Goal: Task Accomplishment & Management: Manage account settings

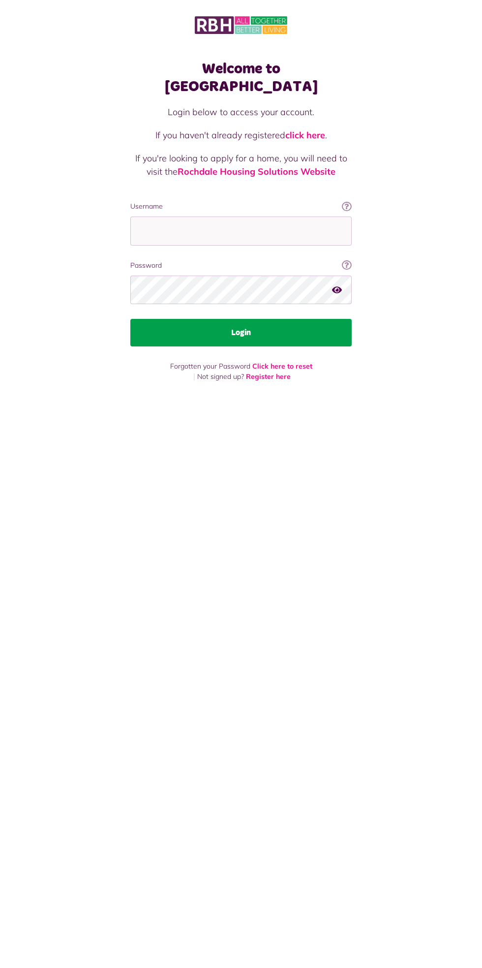
click at [281, 328] on button "Login" at bounding box center [240, 333] width 221 height 28
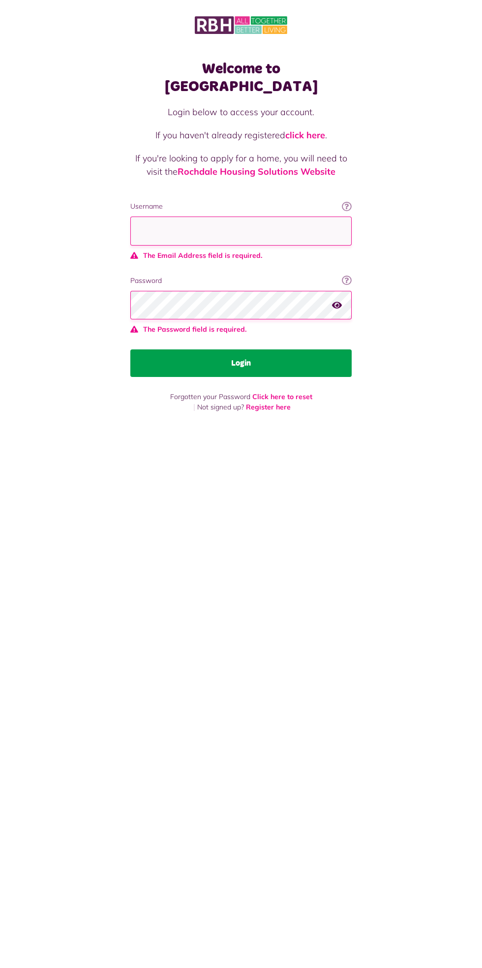
type input "**********"
click at [130, 349] on button "Login" at bounding box center [240, 363] width 221 height 28
